Goal: Book appointment/travel/reservation

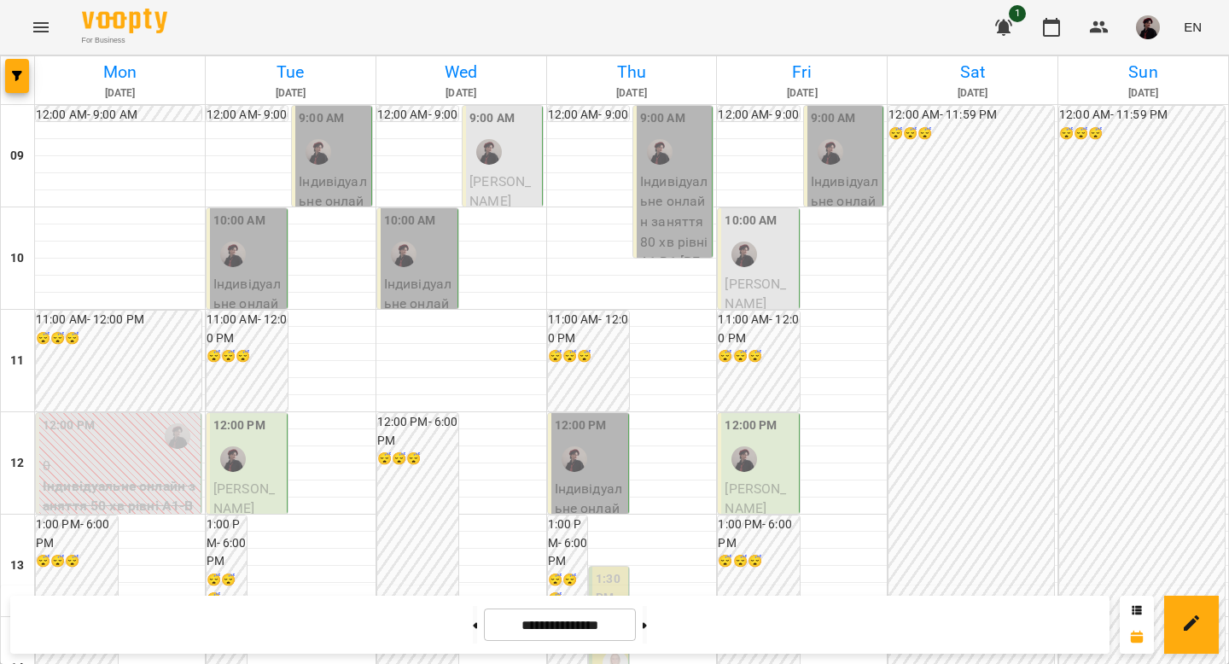
scroll to position [19, 0]
click at [673, 209] on p "Індивідуальне онлайн заняття 80 хв рівні А1-В1 - [PERSON_NAME]" at bounding box center [674, 242] width 68 height 141
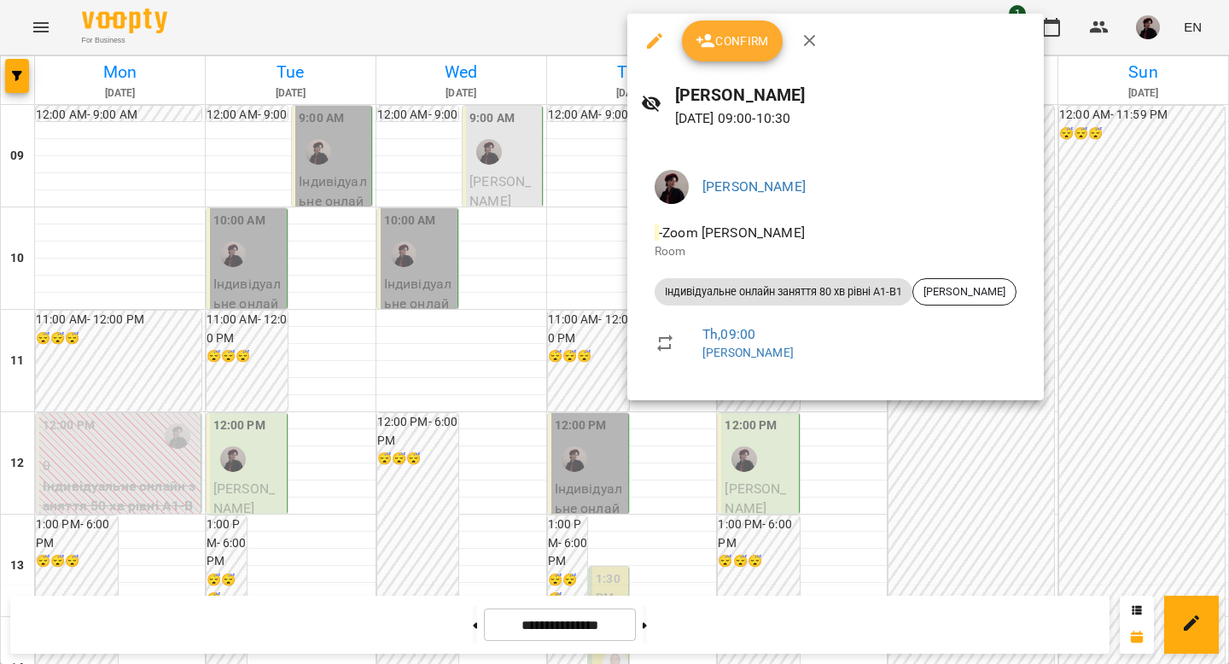
click at [851, 494] on div at bounding box center [614, 332] width 1229 height 664
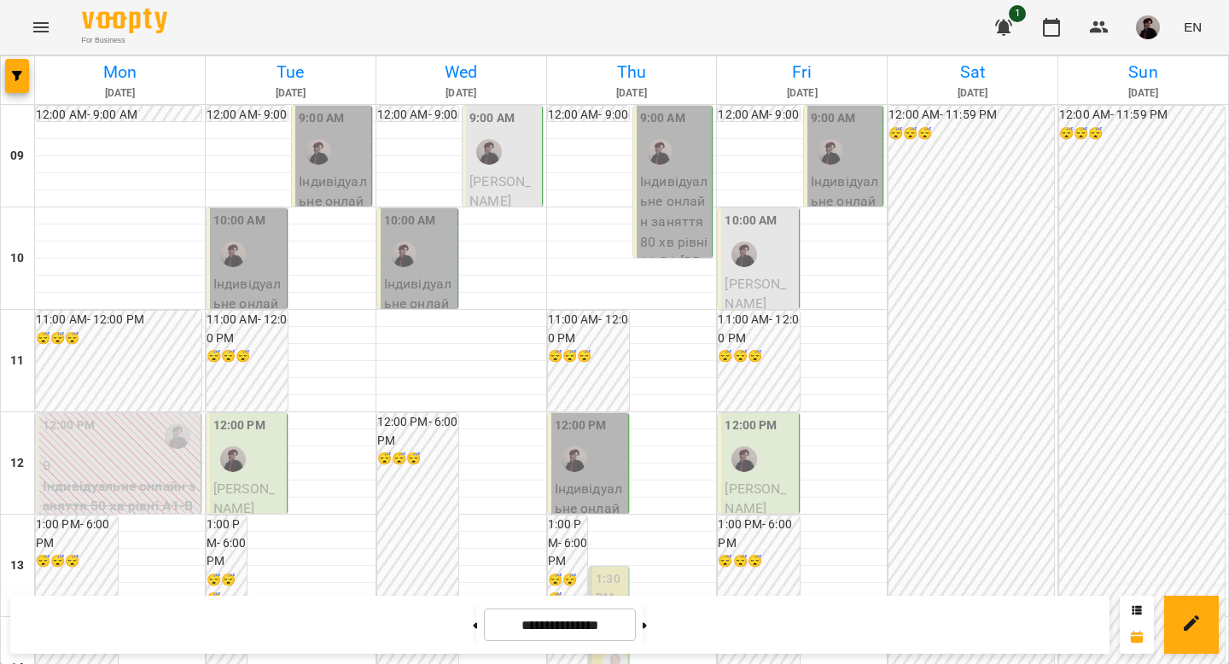
click at [501, 132] on div at bounding box center [488, 151] width 39 height 39
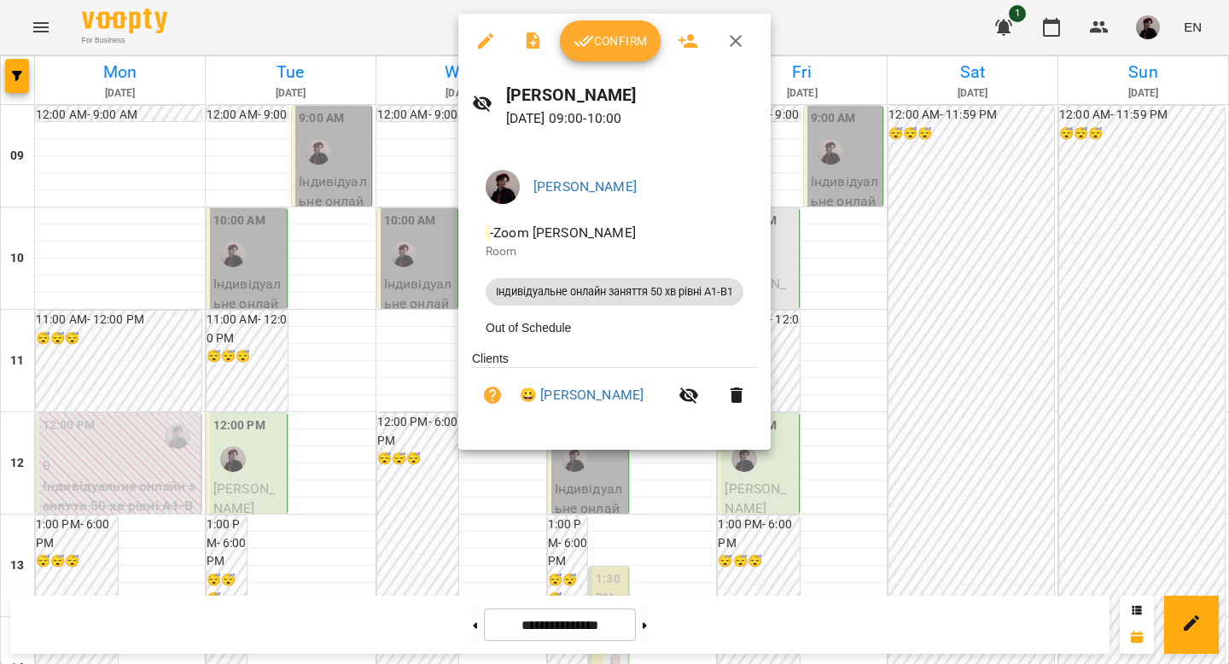
click at [844, 269] on div at bounding box center [614, 332] width 1229 height 664
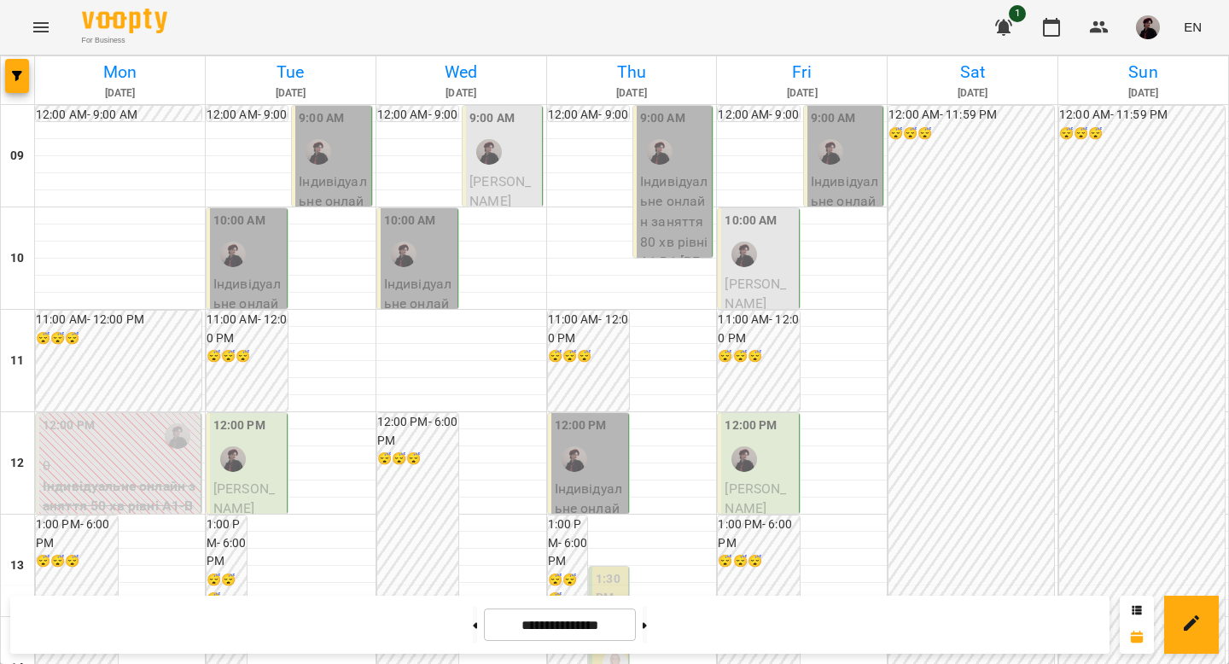
click at [428, 212] on div "10:00 AM" at bounding box center [410, 223] width 52 height 23
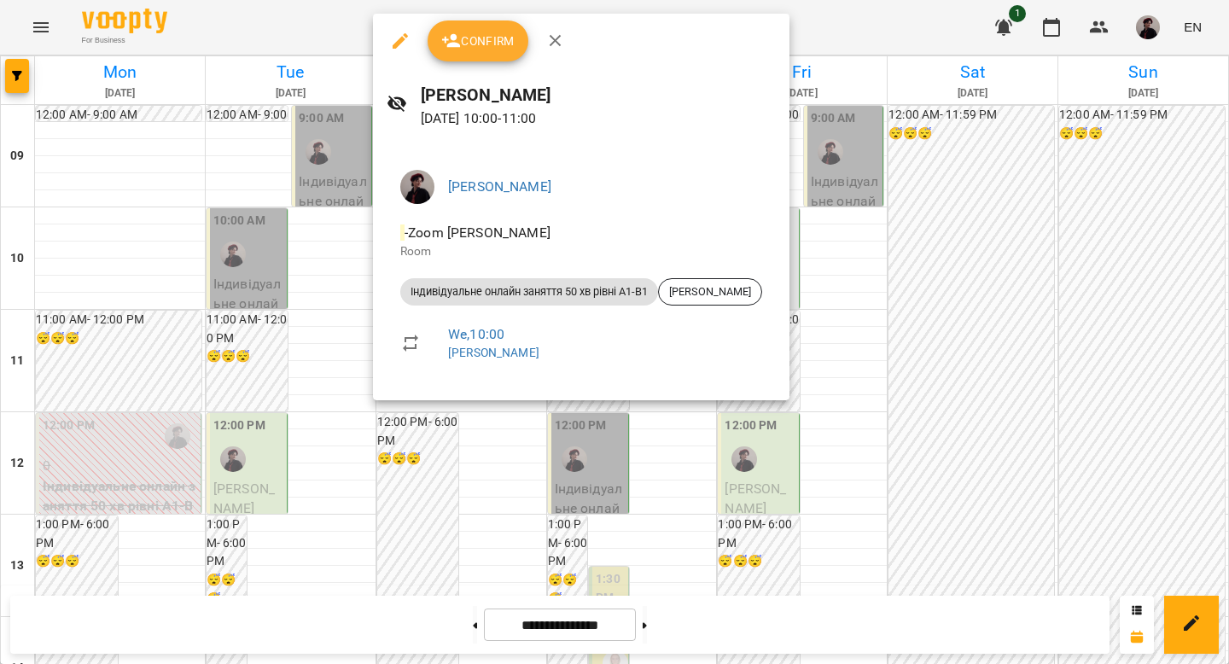
click at [876, 313] on div at bounding box center [614, 332] width 1229 height 664
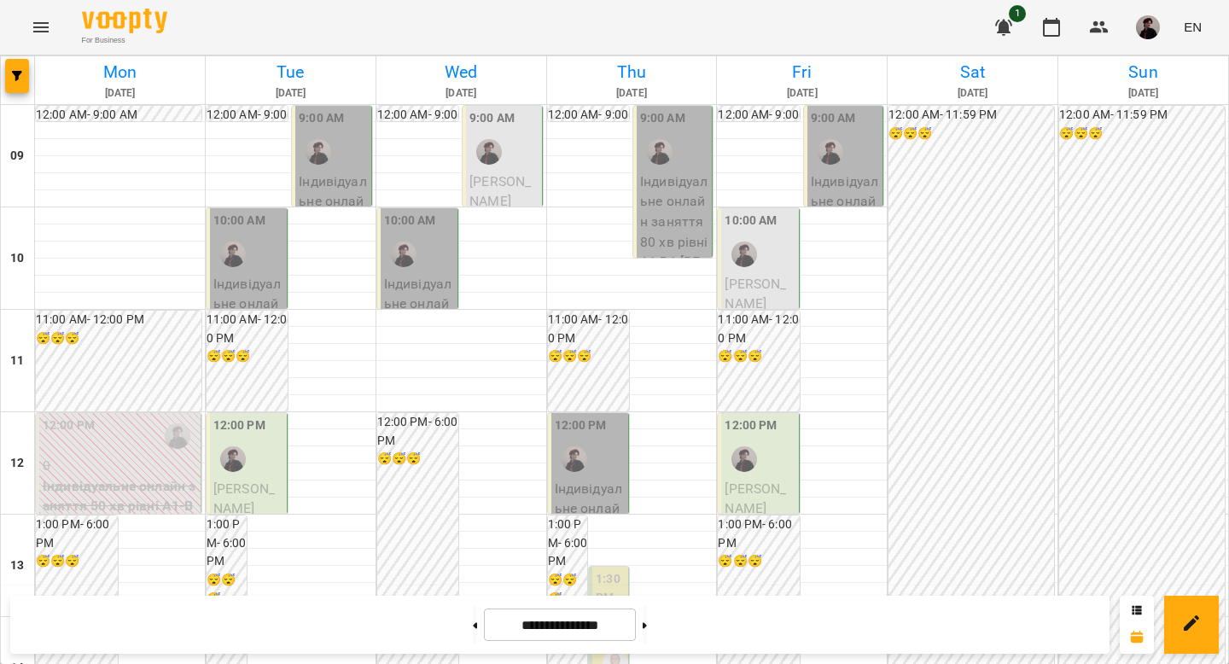
scroll to position [952, 0]
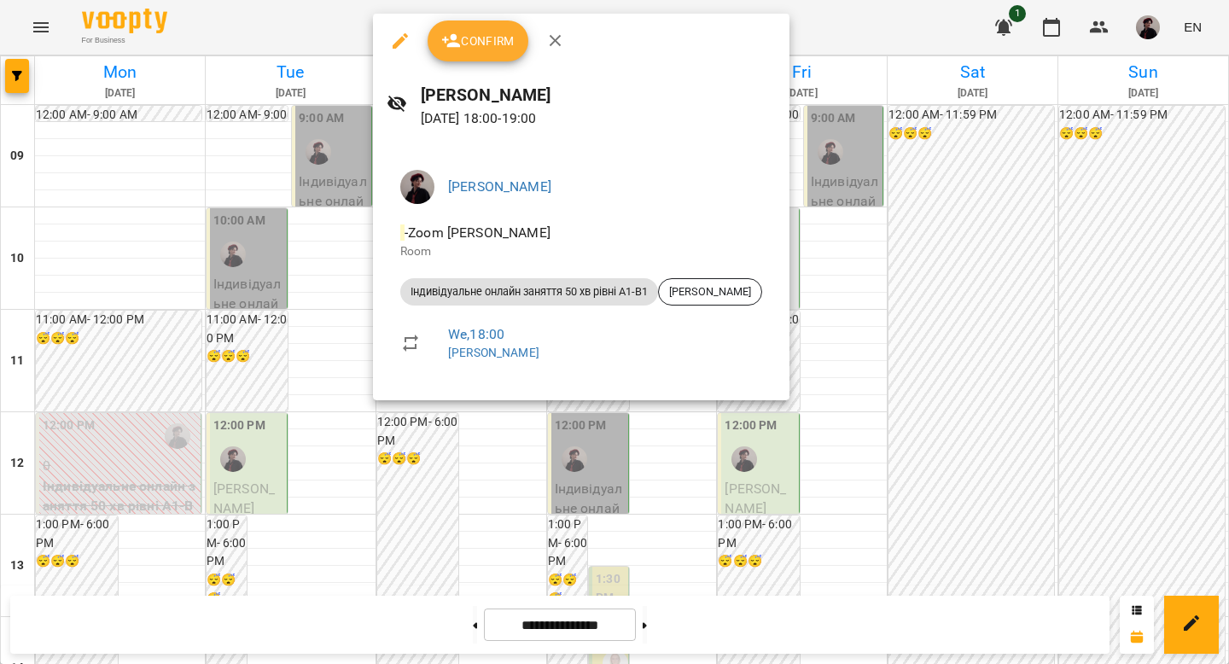
click at [1017, 309] on div at bounding box center [614, 332] width 1229 height 664
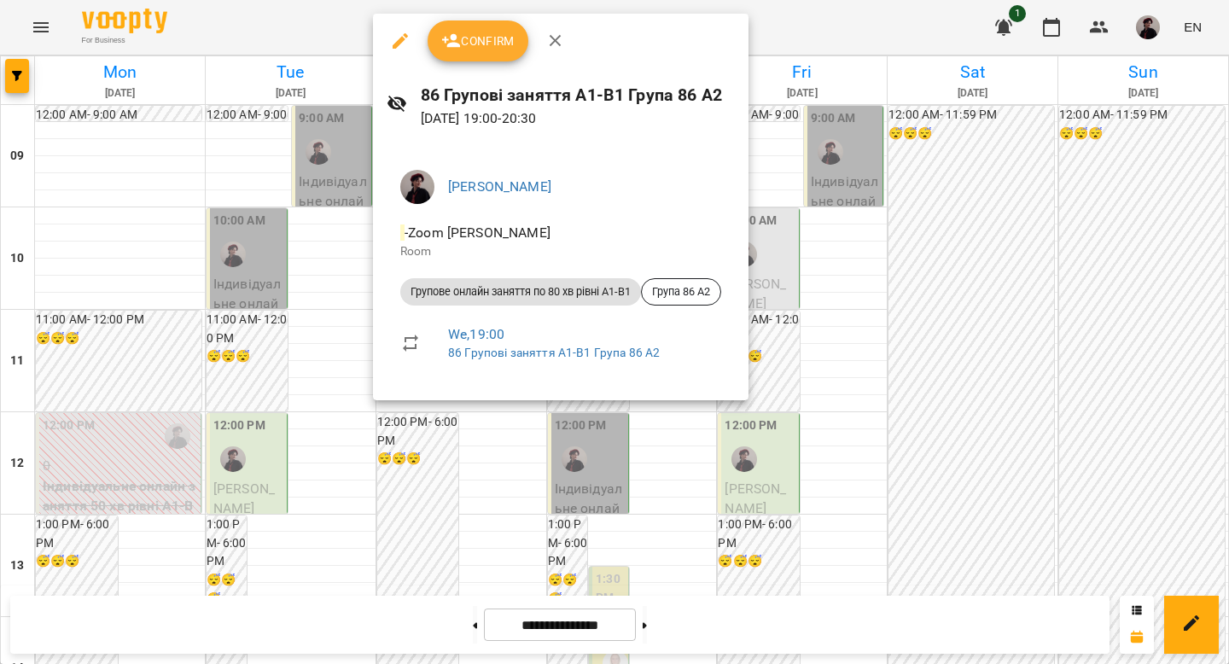
click at [989, 275] on div at bounding box center [614, 332] width 1229 height 664
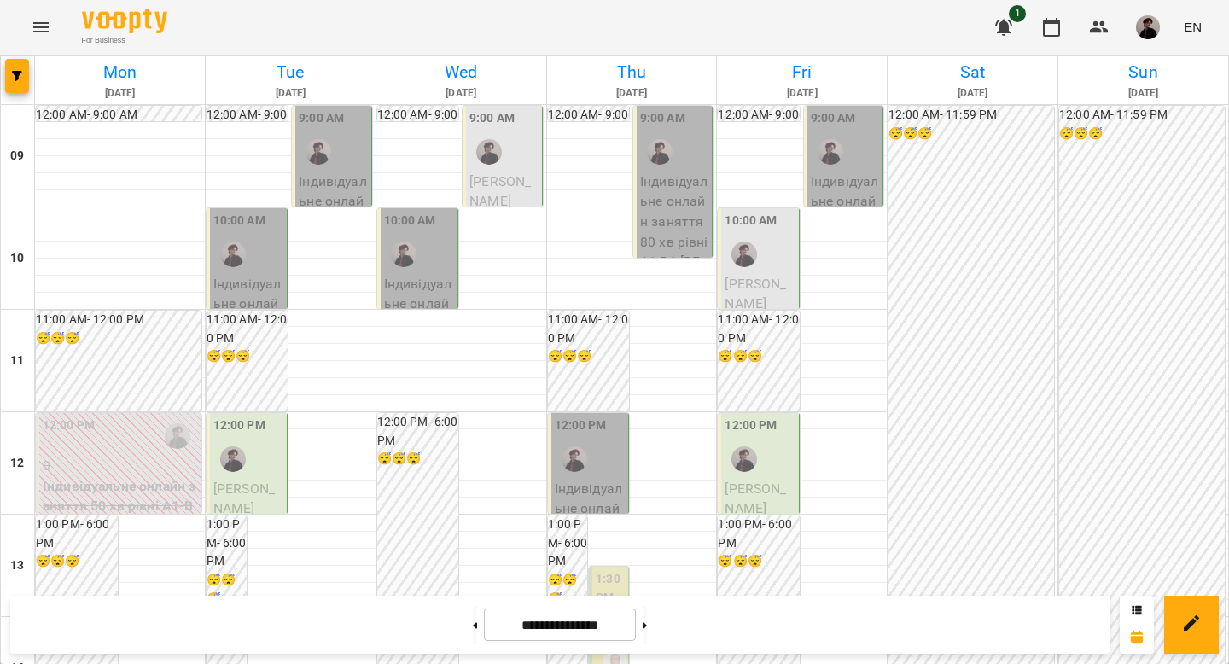
scroll to position [0, 0]
click at [499, 153] on div at bounding box center [488, 151] width 39 height 39
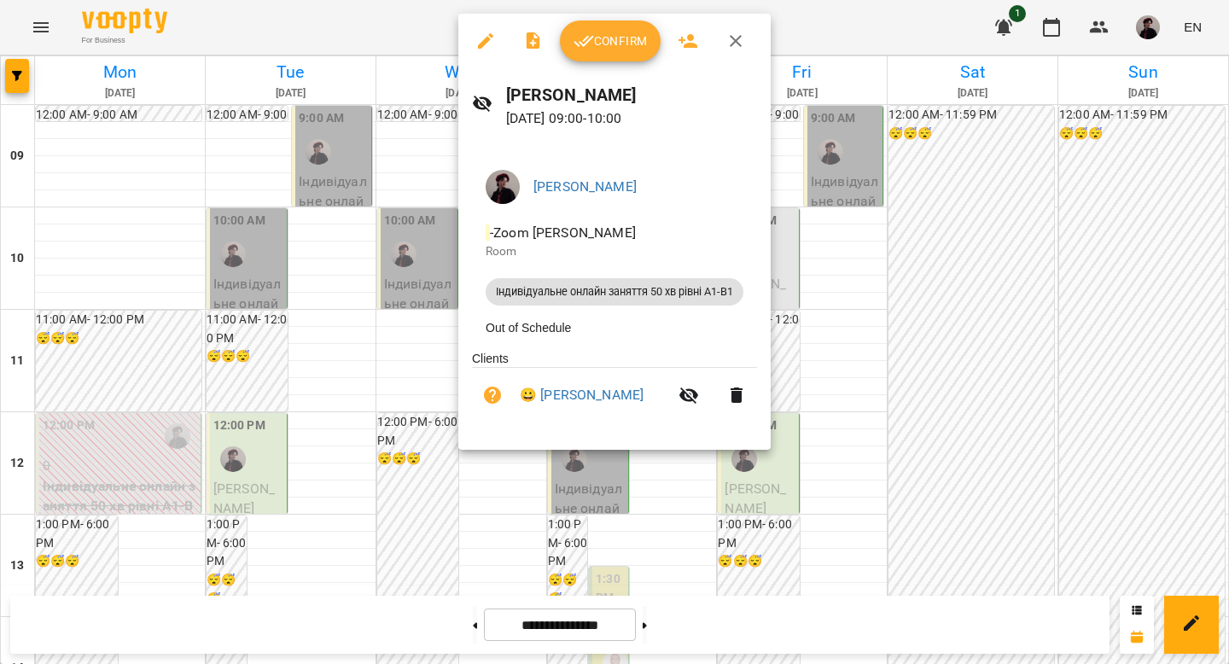
click at [889, 255] on div at bounding box center [614, 332] width 1229 height 664
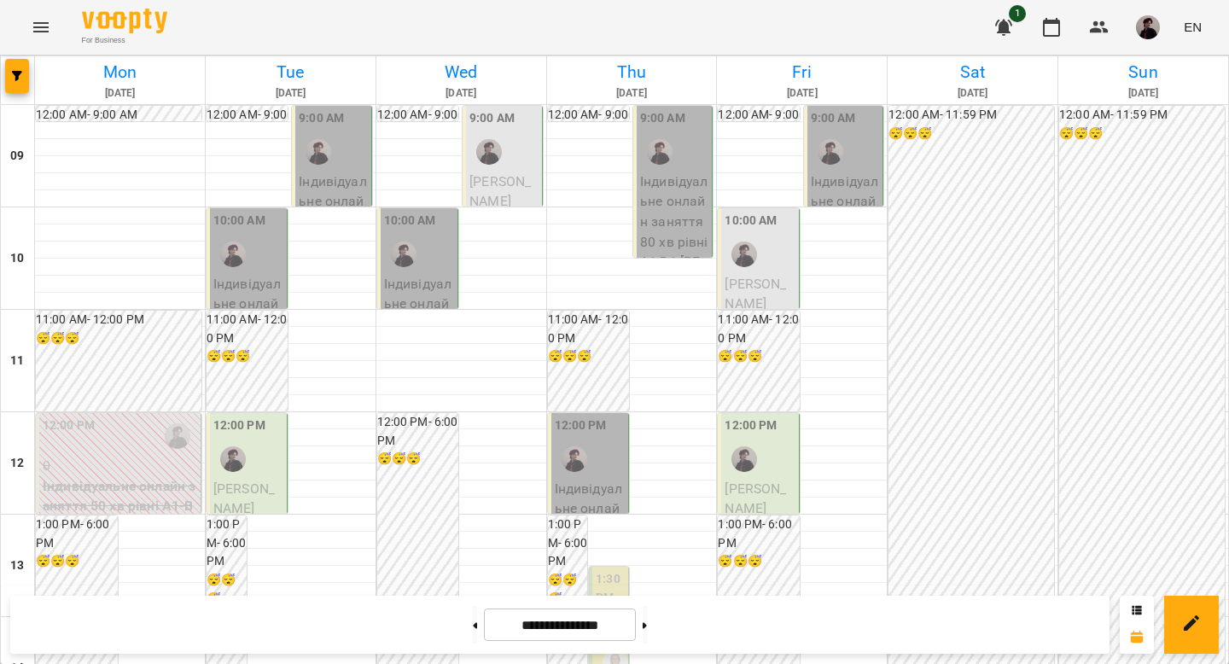
click at [428, 265] on div "10:00 AM" at bounding box center [419, 243] width 70 height 62
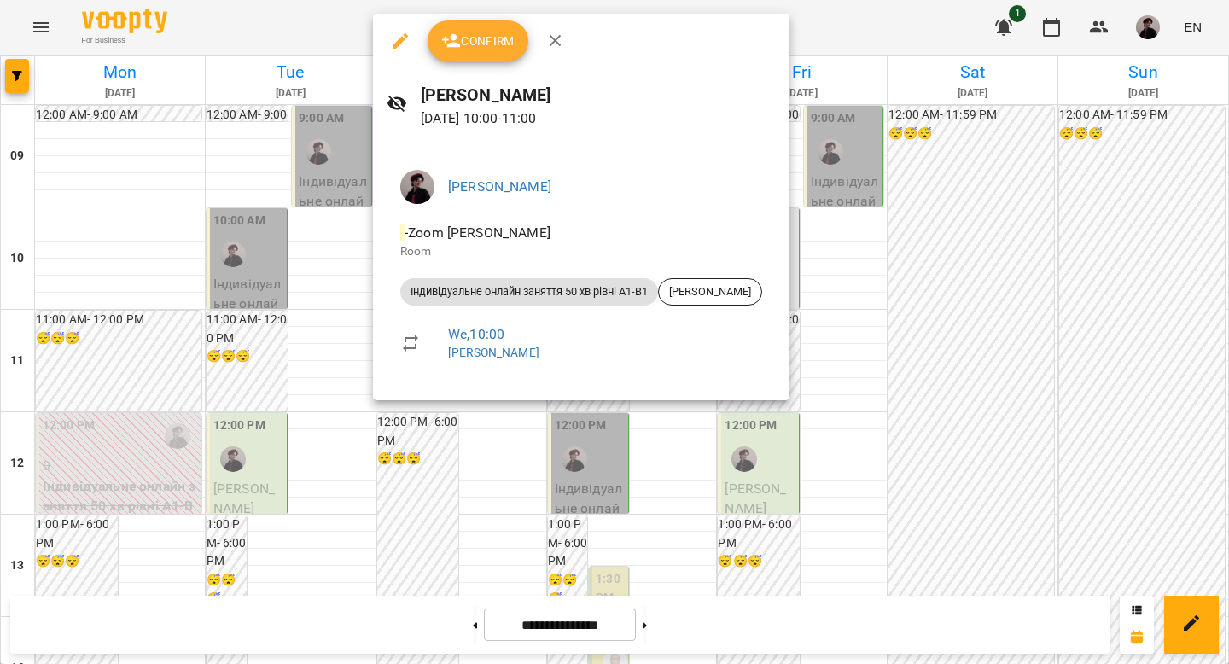
click at [849, 318] on div at bounding box center [614, 332] width 1229 height 664
